Goal: Task Accomplishment & Management: Manage account settings

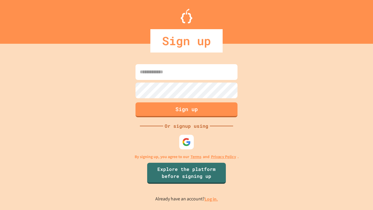
click at [212, 199] on link "Log in." at bounding box center [211, 199] width 13 height 6
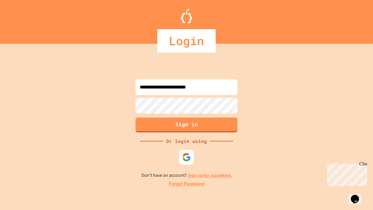
type input "**********"
